Goal: Transaction & Acquisition: Purchase product/service

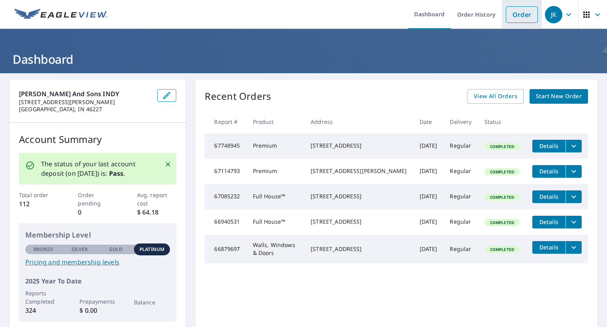
click at [518, 11] on link "Order" at bounding box center [522, 14] width 32 height 17
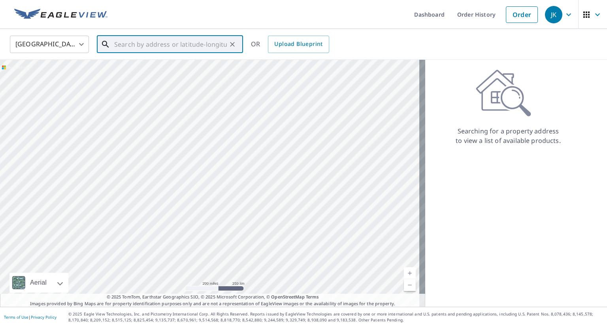
click at [128, 46] on input "text" at bounding box center [170, 44] width 113 height 22
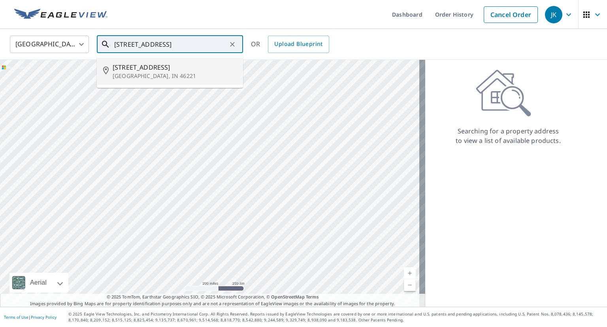
click at [124, 76] on p "[GEOGRAPHIC_DATA], IN 46221" at bounding box center [175, 76] width 124 height 8
type input "[STREET_ADDRESS][PERSON_NAME]"
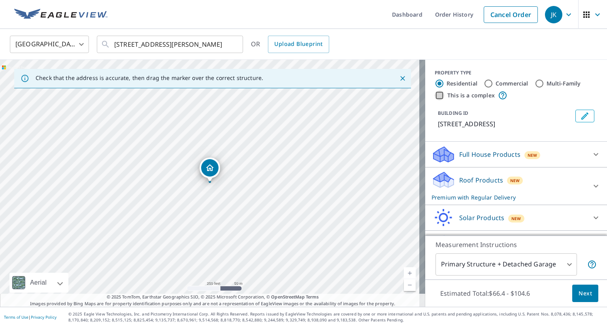
click at [435, 95] on input "This is a complex" at bounding box center [439, 95] width 9 height 9
checkbox input "true"
radio input "false"
radio input "true"
type input "4"
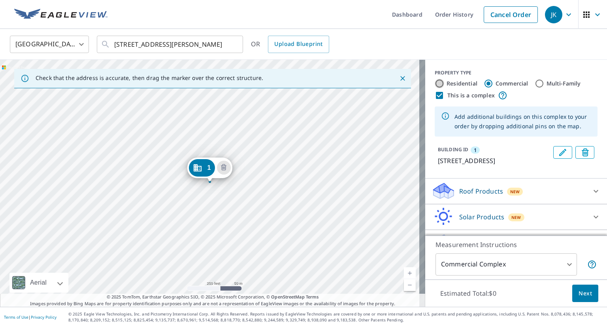
click at [435, 83] on input "Residential" at bounding box center [439, 83] width 9 height 9
radio input "true"
type input "1"
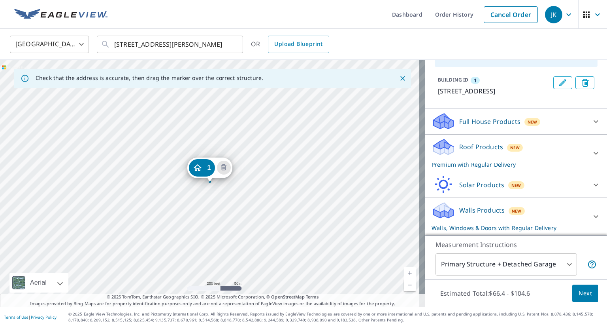
scroll to position [79, 0]
click at [479, 146] on p "Roof Products" at bounding box center [482, 146] width 44 height 9
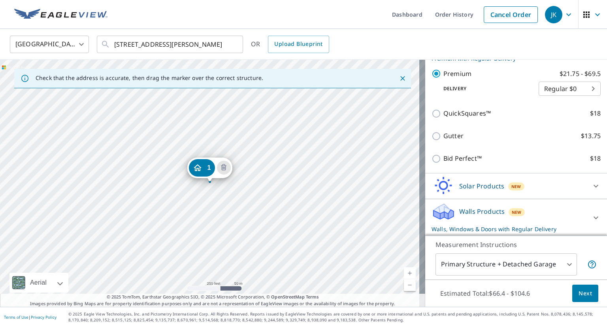
scroll to position [185, 0]
click at [581, 293] on span "Next" at bounding box center [585, 293] width 13 height 10
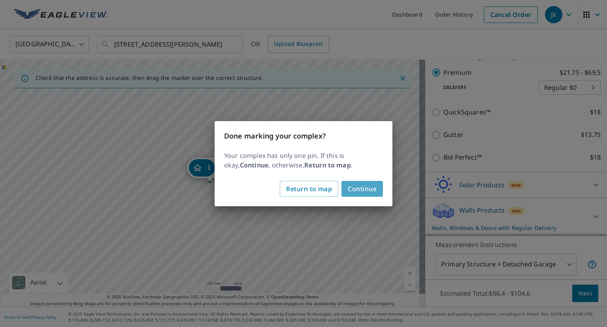
click at [360, 188] on span "Continue" at bounding box center [362, 188] width 29 height 11
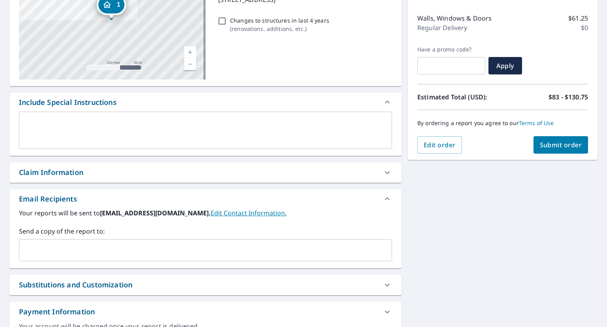
scroll to position [127, 0]
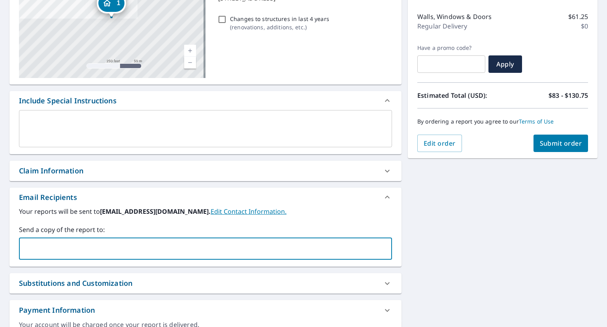
click at [63, 244] on input "text" at bounding box center [200, 248] width 354 height 15
type input "[EMAIL_ADDRESS][DOMAIN_NAME]"
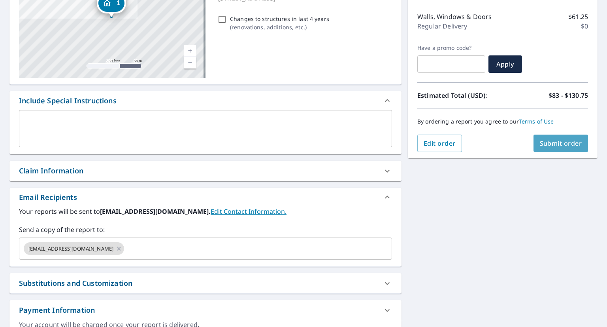
click at [555, 139] on span "Submit order" at bounding box center [561, 143] width 42 height 9
checkbox input "true"
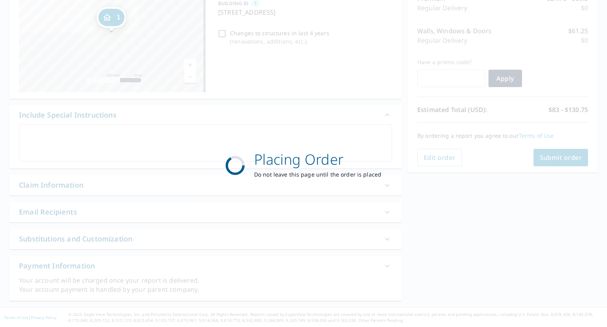
scroll to position [112, 0]
